Goal: Information Seeking & Learning: Learn about a topic

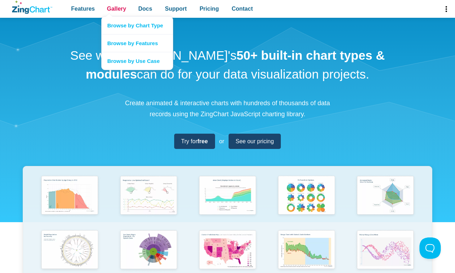
click at [116, 9] on span "Gallery" at bounding box center [116, 9] width 19 height 10
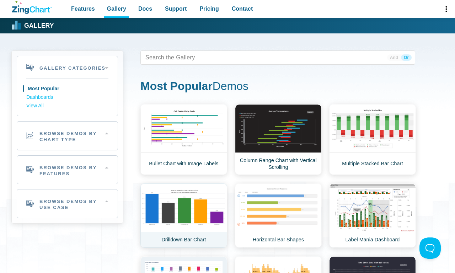
click at [183, 215] on link "Drilldown Bar Chart" at bounding box center [183, 215] width 87 height 64
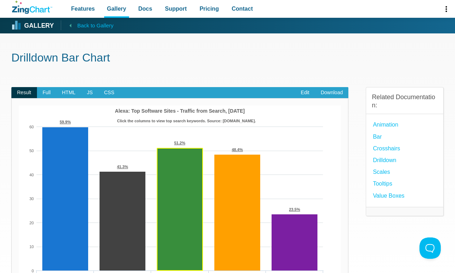
click at [87, 25] on span "Back to Gallery" at bounding box center [95, 25] width 36 height 9
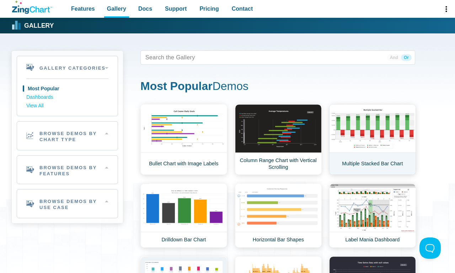
click at [372, 139] on link "Multiple Stacked Bar Chart" at bounding box center [372, 139] width 87 height 71
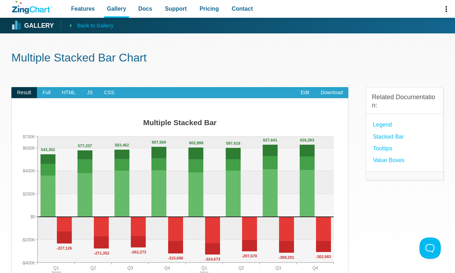
click at [87, 25] on span "Back to Gallery" at bounding box center [95, 25] width 36 height 9
